Goal: Information Seeking & Learning: Check status

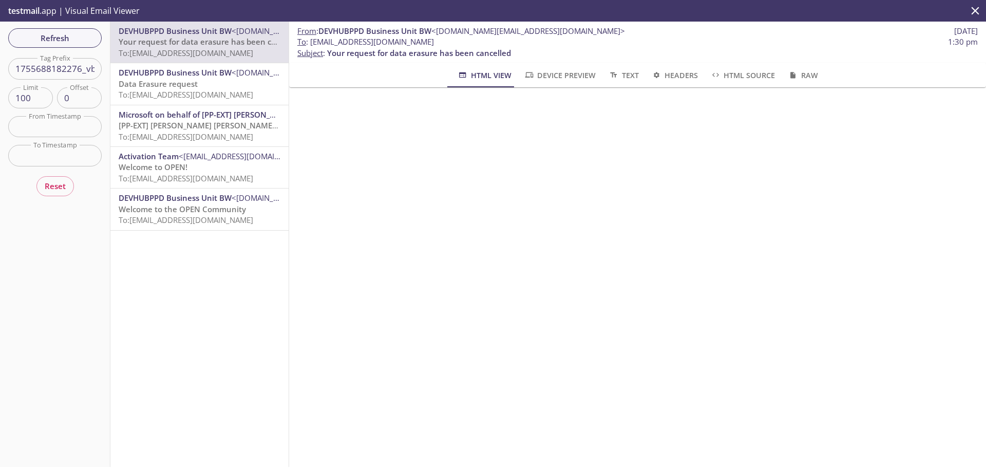
click at [70, 77] on input "1755688182276_vb5" at bounding box center [54, 68] width 93 height 21
paste input "4390245920_3ic"
type input "1754390245920_3ic5"
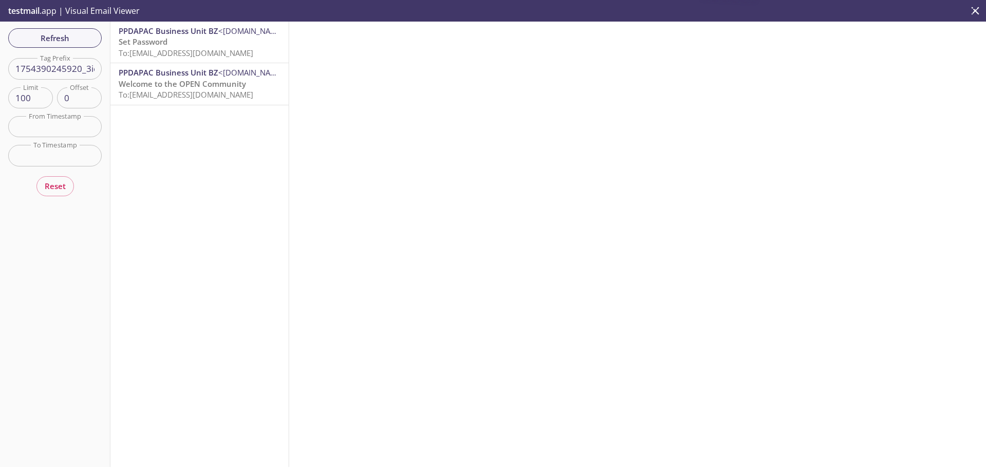
click at [162, 41] on span "Set Password" at bounding box center [143, 41] width 49 height 10
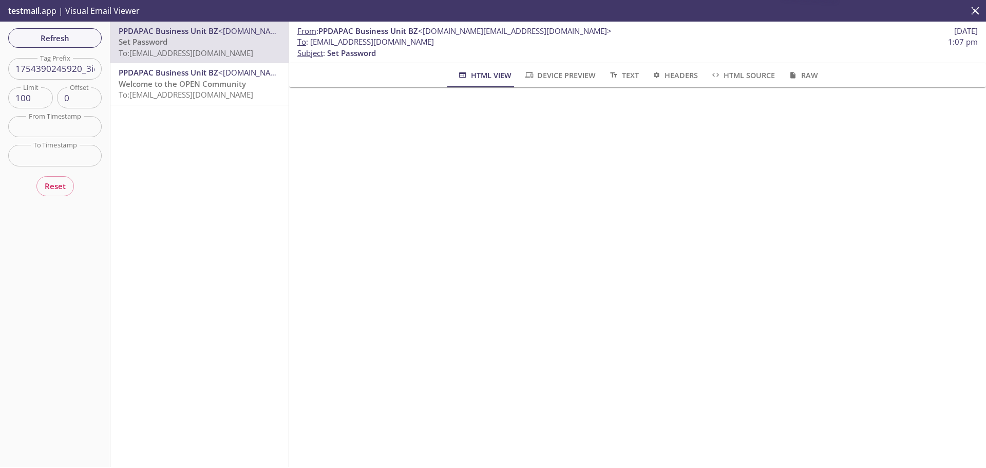
click at [209, 80] on span "Welcome to the OPEN Community" at bounding box center [182, 84] width 127 height 10
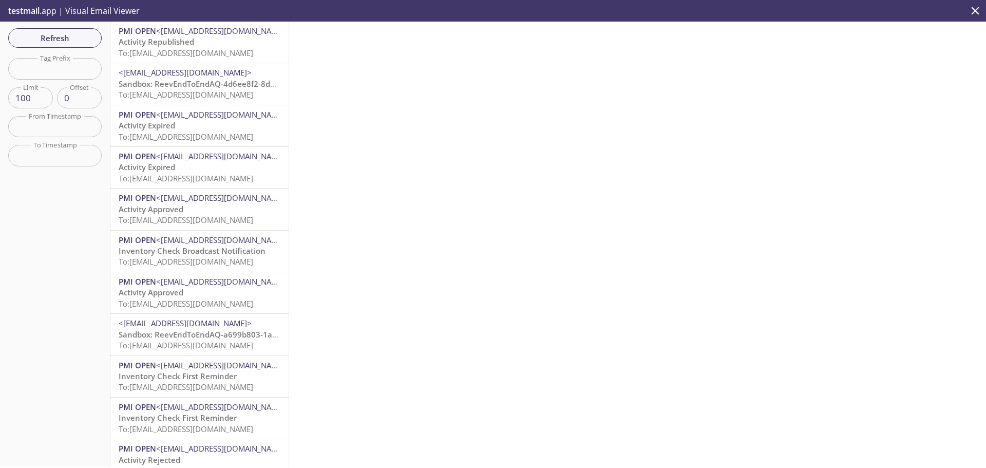
click at [71, 59] on input "text" at bounding box center [54, 68] width 93 height 21
paste input "reeve2e.1754380805732_i498@inbox.testmail.app"
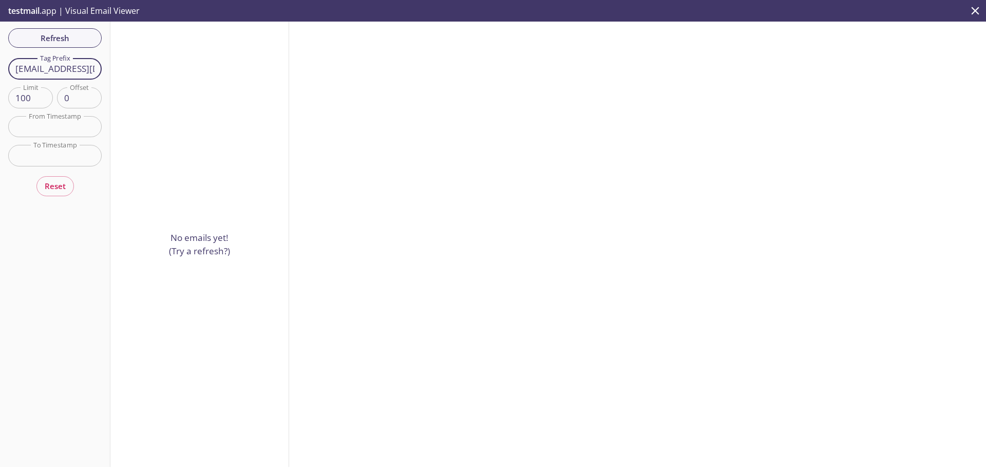
drag, startPoint x: 52, startPoint y: 68, endPoint x: 5, endPoint y: 58, distance: 49.0
click at [0, 64] on div "Refresh Filters Tag Prefix reeve2e.1754380805732_i498@inbox.testmail.app Tag Pr…" at bounding box center [55, 244] width 110 height 445
click at [91, 68] on input "1754380805732_i498@inbox.testmail.app" at bounding box center [54, 68] width 93 height 21
drag, startPoint x: 84, startPoint y: 71, endPoint x: 180, endPoint y: 70, distance: 96.0
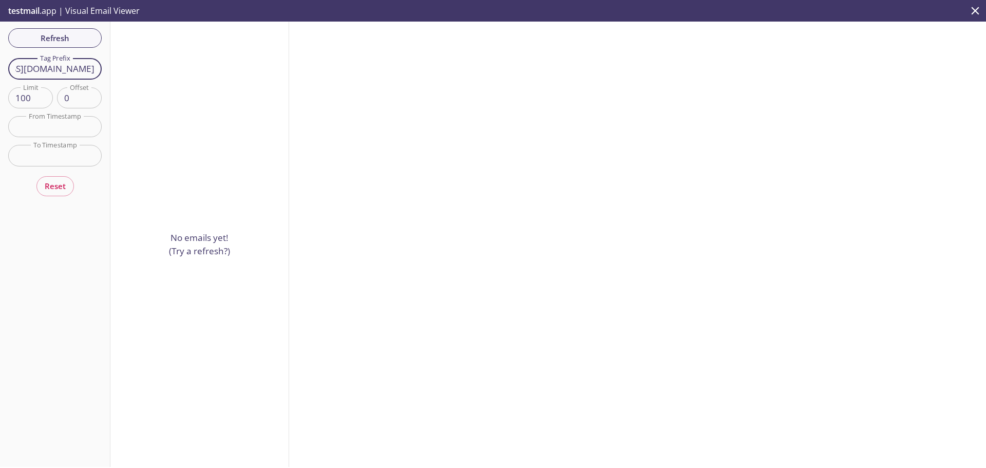
click at [180, 70] on div "Refresh Filters Tag Prefix 1754380805732_i498@inbox.testmail.app Tag Prefix Lim…" at bounding box center [493, 244] width 986 height 445
type input "1754380805732_i498"
click at [90, 36] on div "Refresh Filters Tag Prefix 1754380805732_i498 Tag Prefix Limit 100 Limit Offset…" at bounding box center [55, 244] width 110 height 445
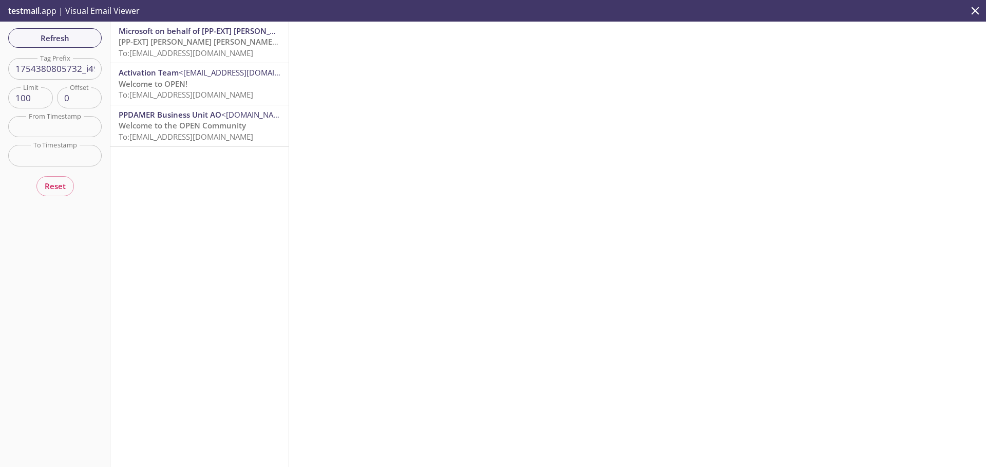
click at [161, 44] on span "[PP-EXT] [PERSON_NAME] [PERSON_NAME] International account email verification c…" at bounding box center [282, 41] width 326 height 10
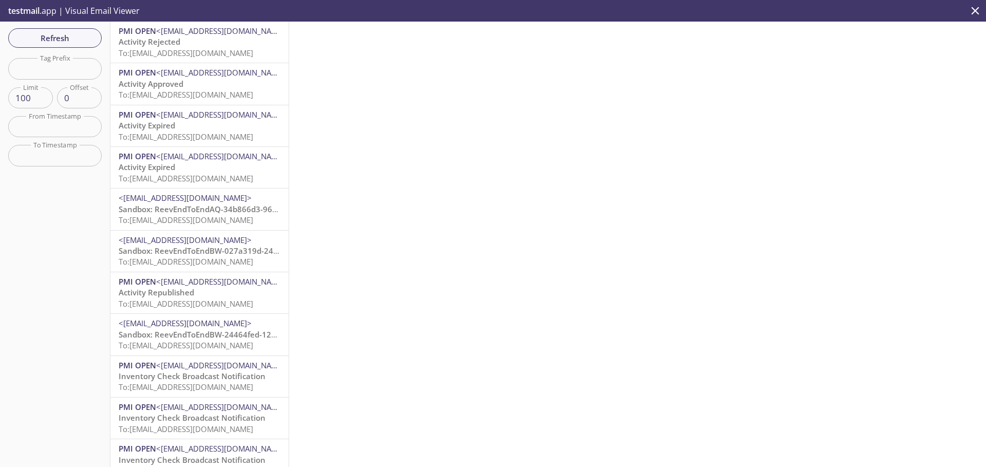
click at [72, 71] on input "text" at bounding box center [54, 68] width 93 height 21
paste input "1755759943248_sypa"
click at [68, 34] on span "Refresh" at bounding box center [54, 37] width 77 height 13
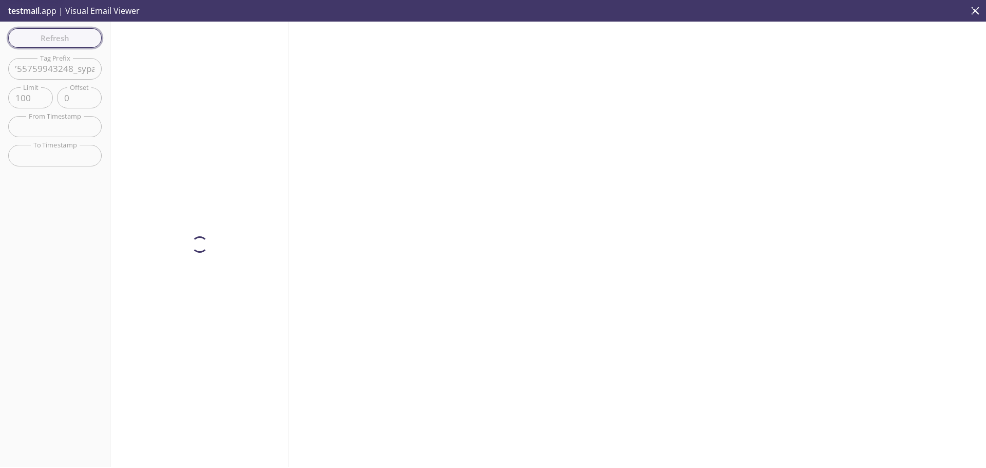
scroll to position [0, 0]
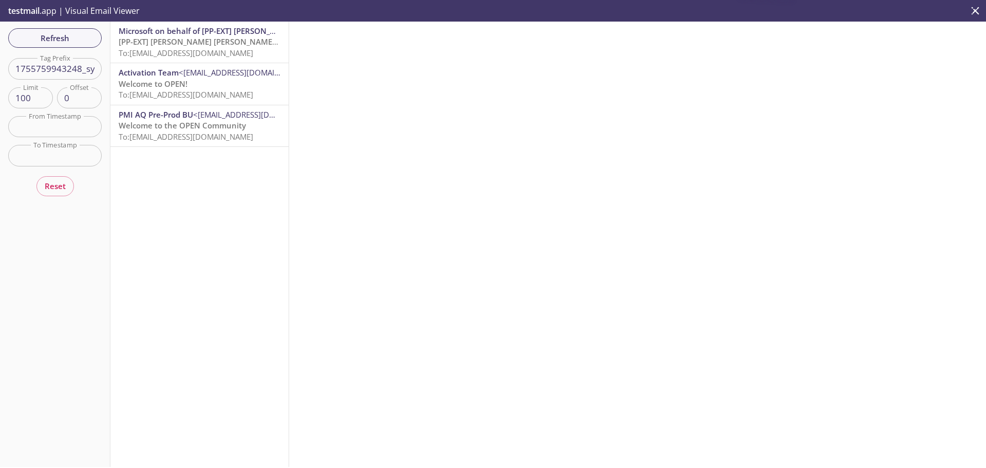
click at [144, 53] on span "To: reeve2e.1755759943248_sypa@inbox.testmail.app" at bounding box center [186, 53] width 135 height 10
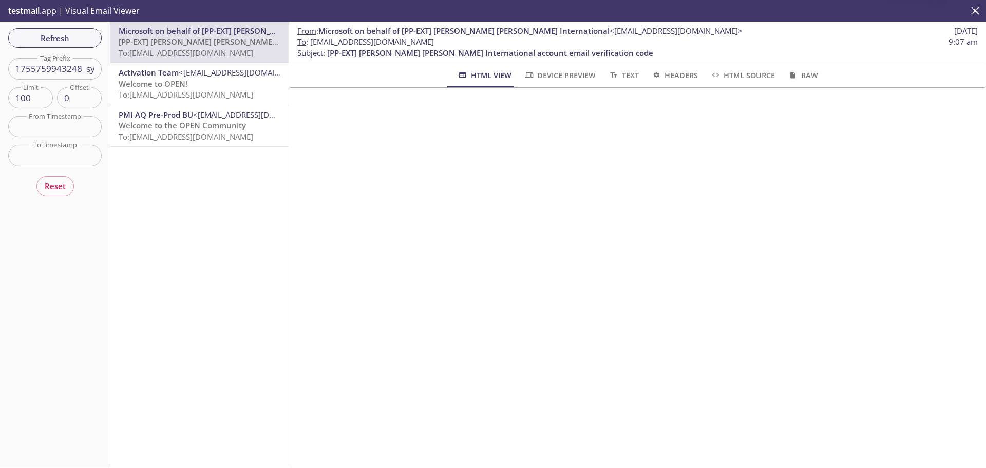
click at [174, 85] on span "Welcome to OPEN!" at bounding box center [153, 84] width 69 height 10
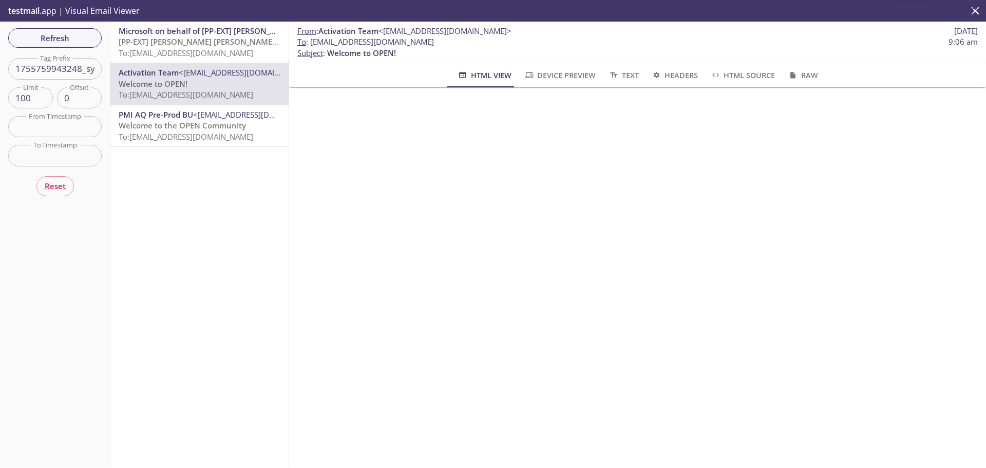
click at [256, 120] on span "PMI AQ Pre-Prod BU <pre-prod@email.pmiopen.com>" at bounding box center [200, 114] width 162 height 11
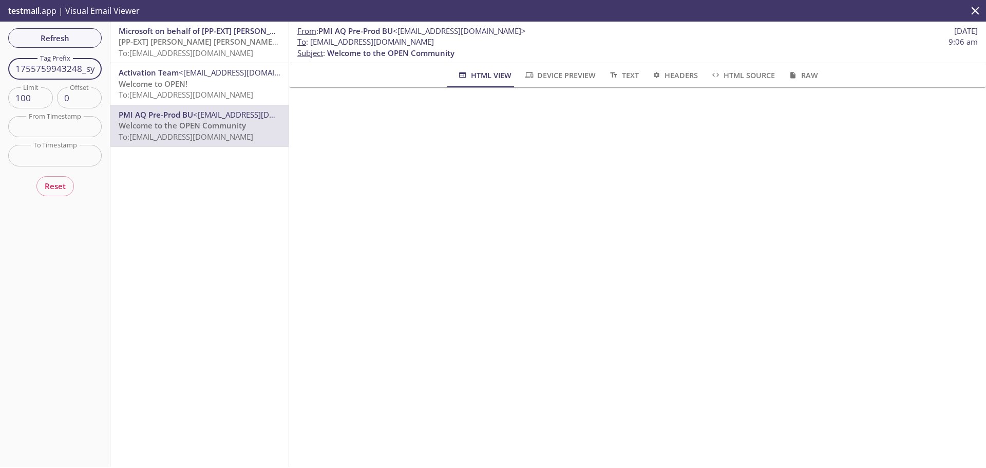
click at [87, 65] on input "1755759943248_sypa" at bounding box center [54, 68] width 93 height 21
paste input "82953_f1ak"
click at [78, 41] on span "Refresh" at bounding box center [54, 37] width 77 height 13
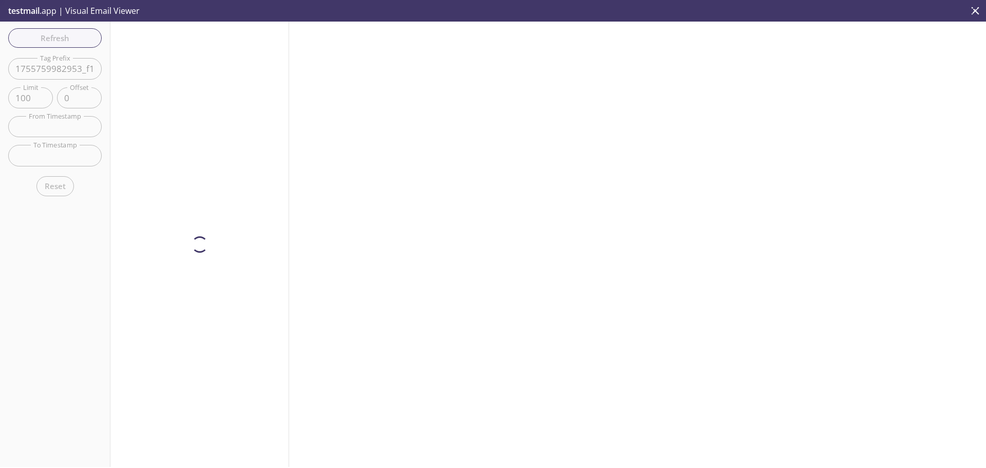
click at [217, 43] on div at bounding box center [199, 244] width 179 height 445
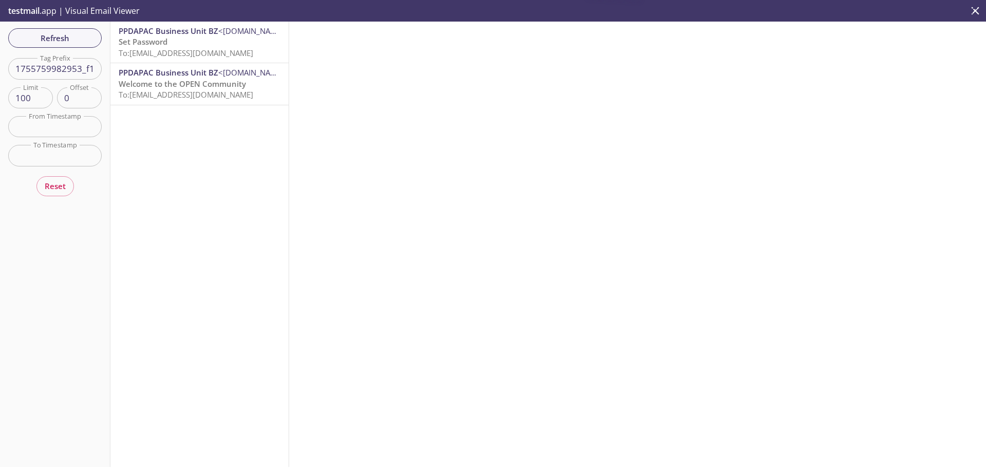
click at [217, 43] on p "Set Password To: reeve2e.1755759982953_f1ak@inbox.testmail.app" at bounding box center [200, 47] width 162 height 22
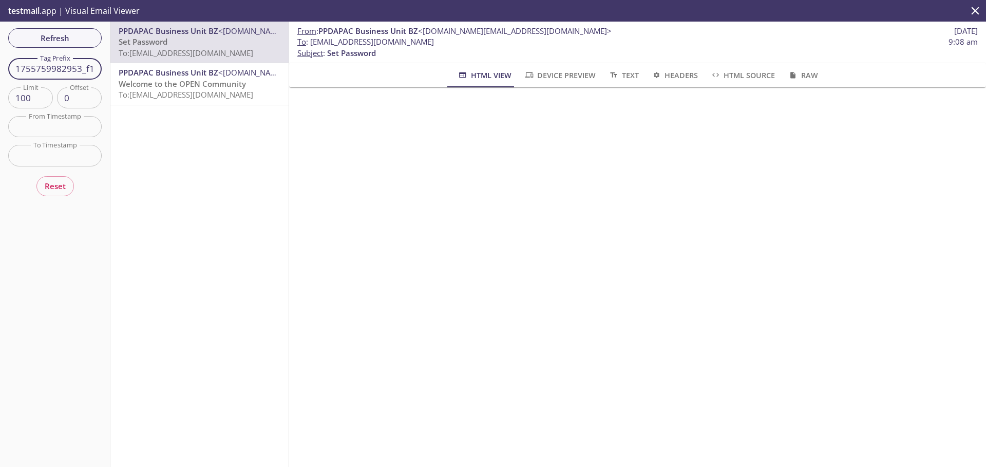
click at [64, 70] on input "1755759982953_f1ak" at bounding box center [54, 68] width 93 height 21
paste input "43248_sypa"
type input "1755759943248_sypa"
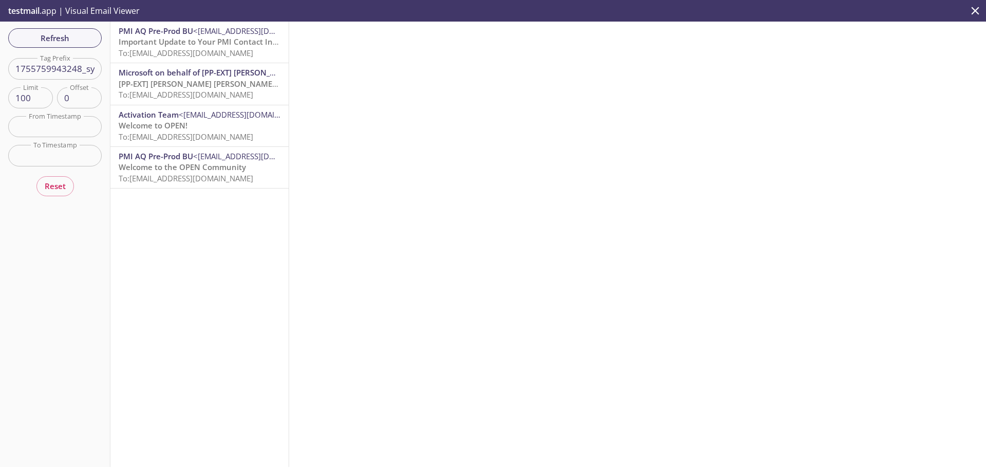
click at [223, 45] on span "Important Update to Your PMI Contact Information" at bounding box center [214, 41] width 191 height 10
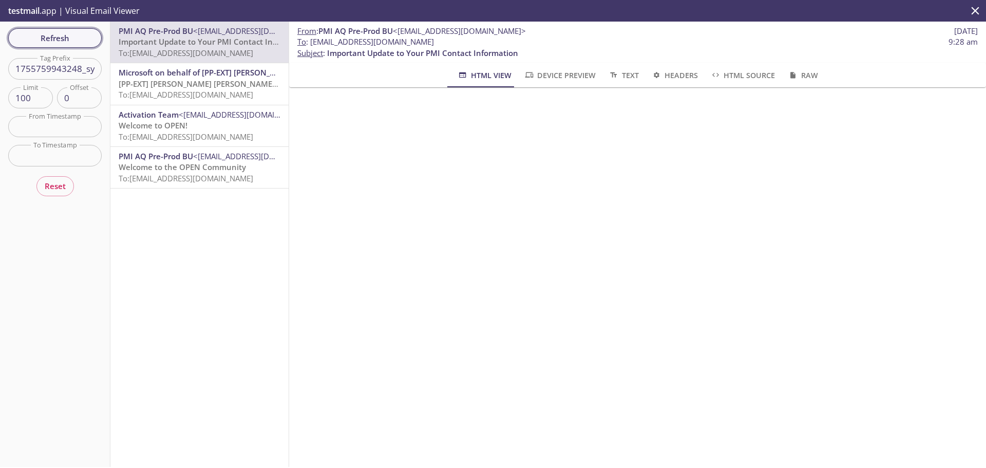
click at [65, 44] on span "Refresh" at bounding box center [54, 37] width 77 height 13
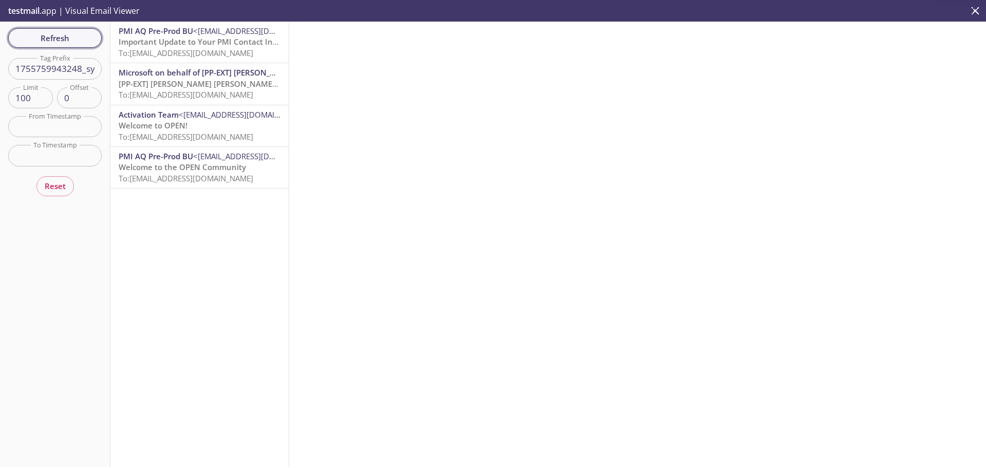
click at [65, 44] on span "Refresh" at bounding box center [54, 37] width 77 height 13
click at [89, 45] on span "Refresh" at bounding box center [54, 37] width 77 height 13
click at [140, 44] on span "Important Update to Your PMI Contact Information" at bounding box center [214, 41] width 191 height 10
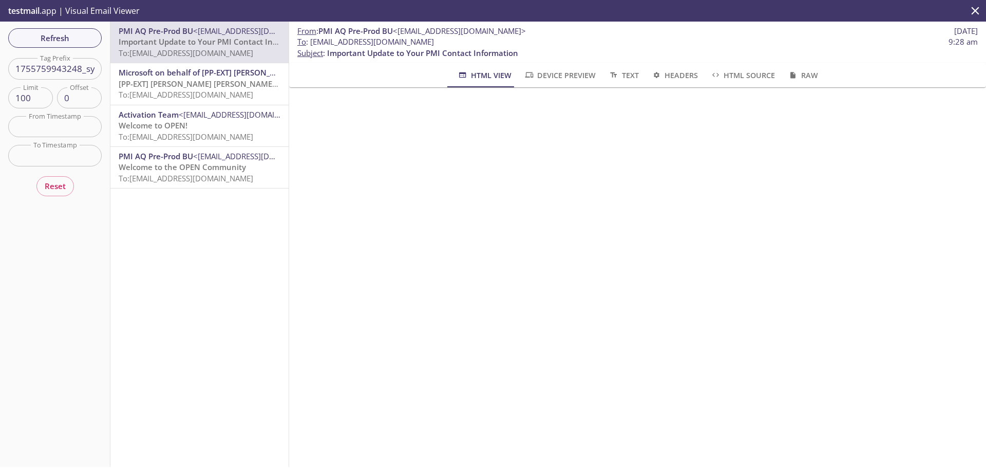
click at [176, 79] on span "[PP-EXT] [PERSON_NAME] [PERSON_NAME] International account email verification c…" at bounding box center [282, 84] width 326 height 10
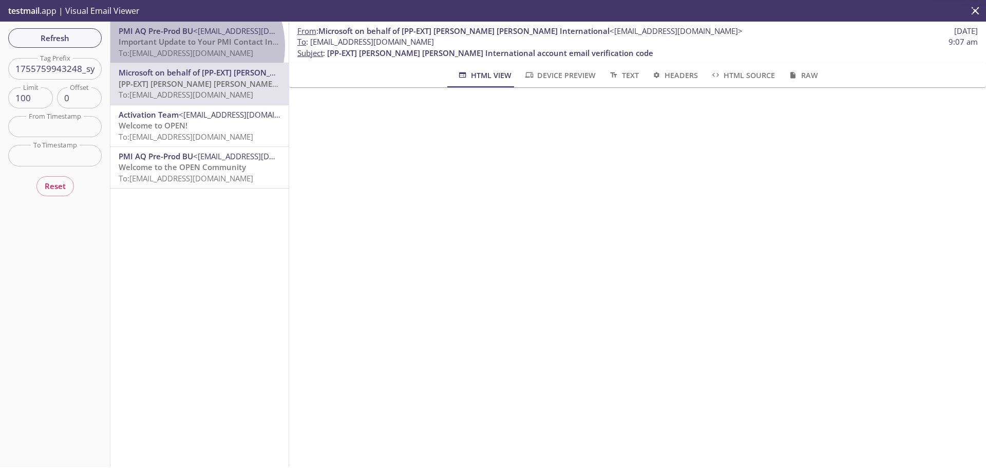
click at [189, 47] on span "Important Update to Your PMI Contact Information" at bounding box center [214, 41] width 191 height 10
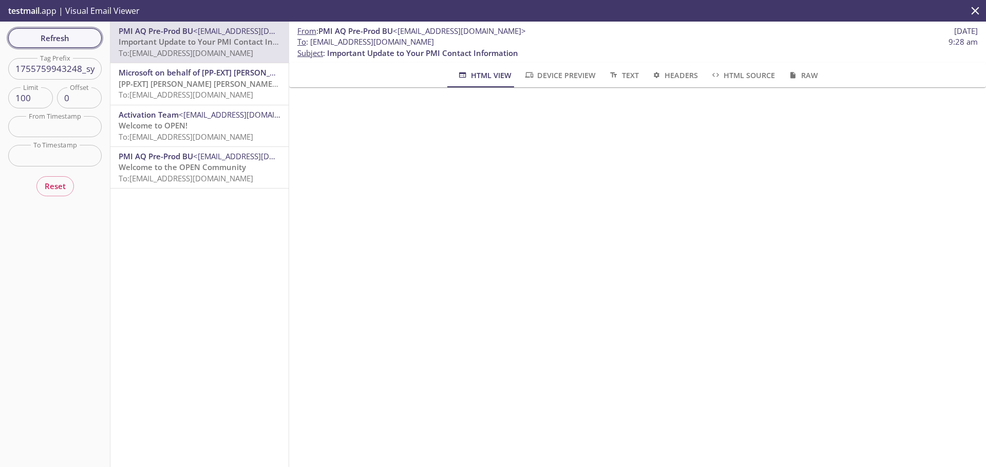
click at [83, 35] on span "Refresh" at bounding box center [54, 37] width 77 height 13
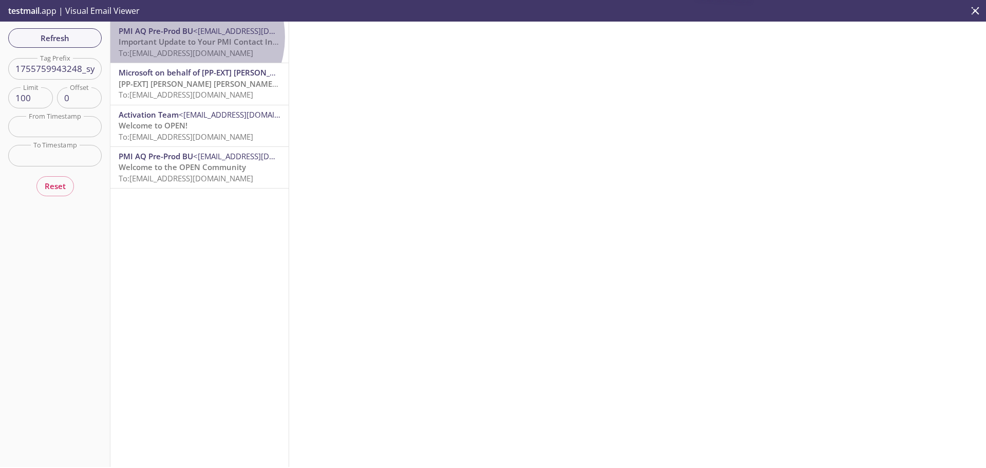
click at [190, 37] on span "Important Update to Your PMI Contact Information" at bounding box center [214, 41] width 191 height 10
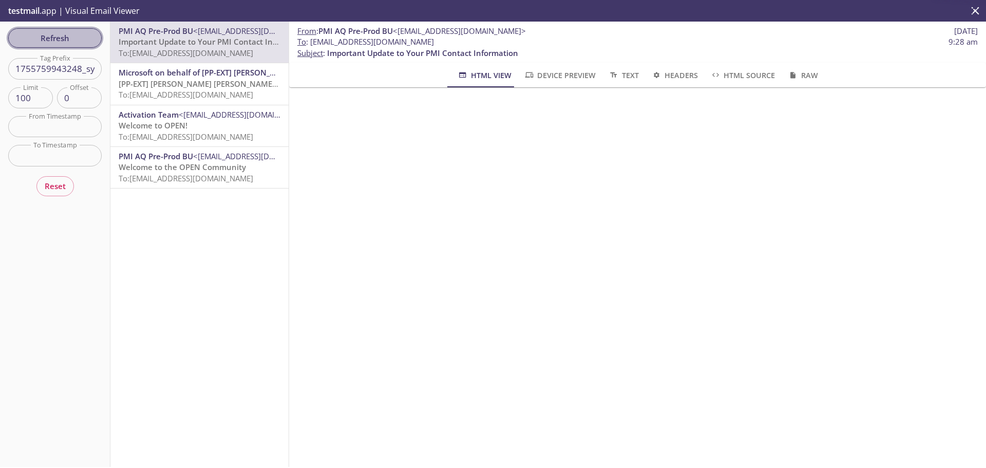
click at [87, 35] on span "Refresh" at bounding box center [54, 37] width 77 height 13
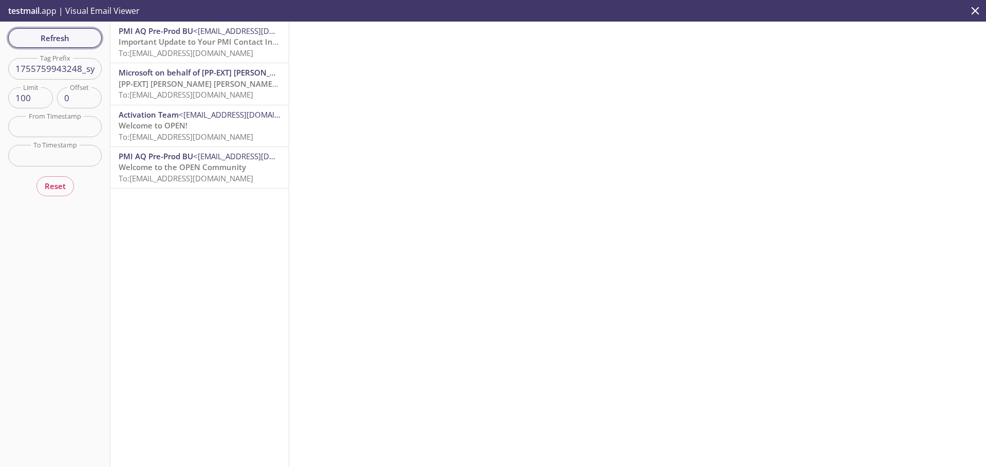
click at [87, 35] on span "Refresh" at bounding box center [54, 37] width 77 height 13
click at [87, 34] on span "Refresh" at bounding box center [54, 37] width 77 height 13
click at [80, 31] on span "Refresh" at bounding box center [54, 37] width 77 height 13
